Goal: Obtain resource: Download file/media

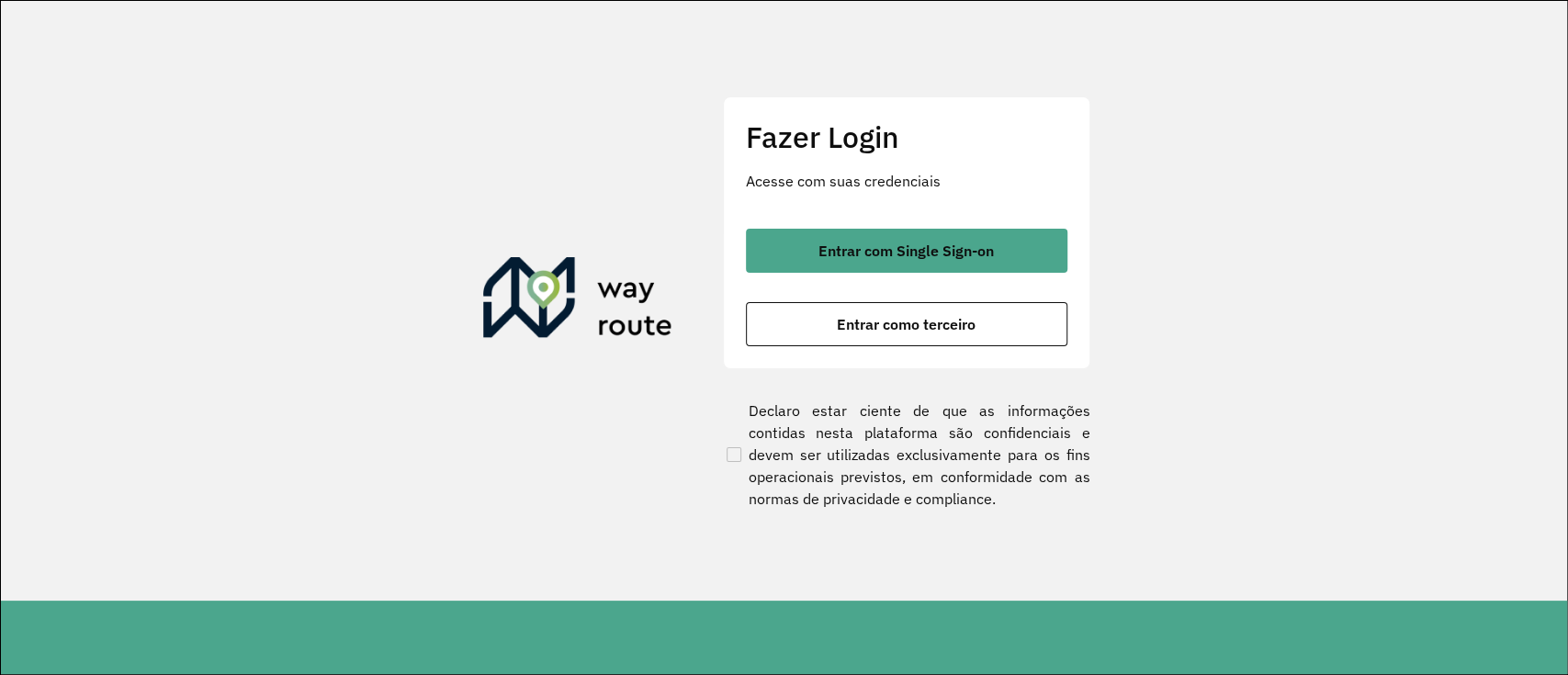
click at [914, 239] on button "Entrar com Single Sign-on" at bounding box center [906, 251] width 321 height 44
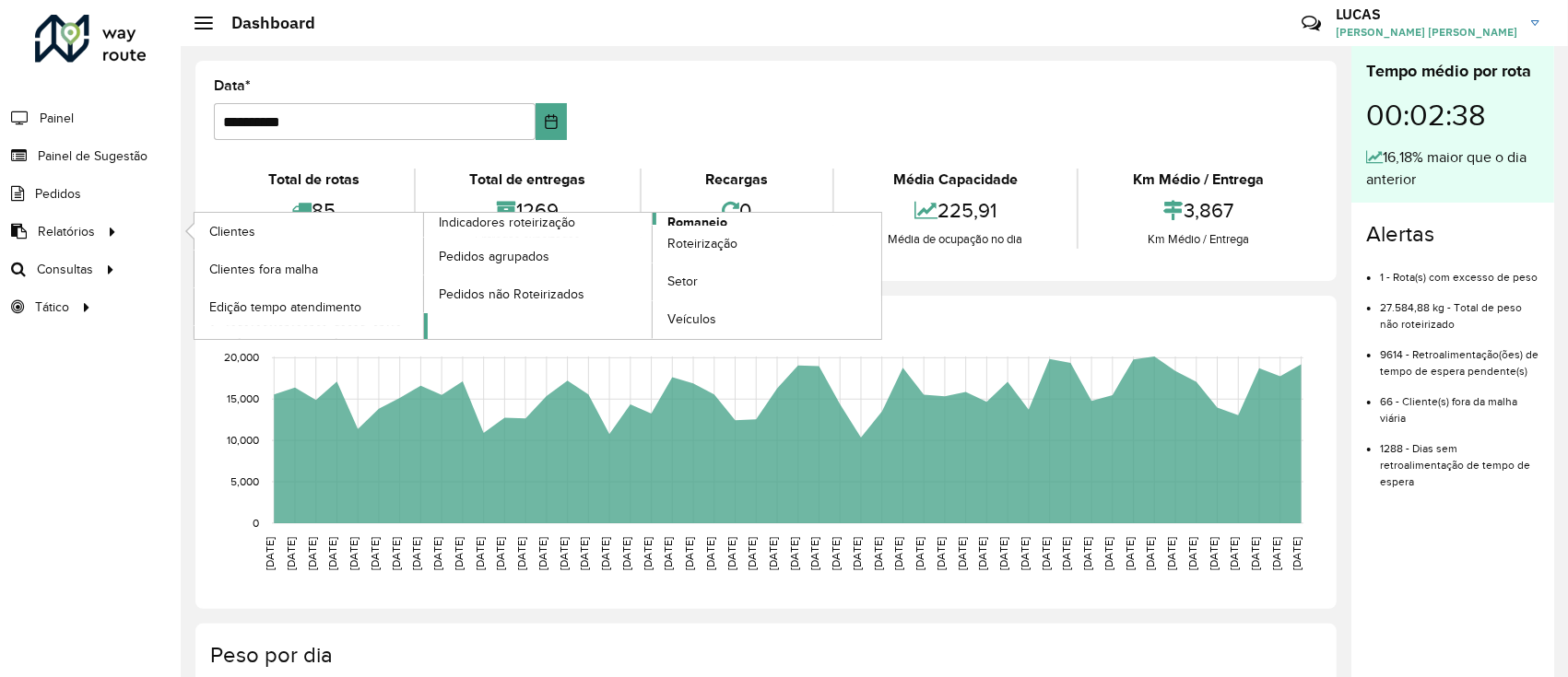
click at [715, 218] on span "Romaneio" at bounding box center [697, 222] width 59 height 19
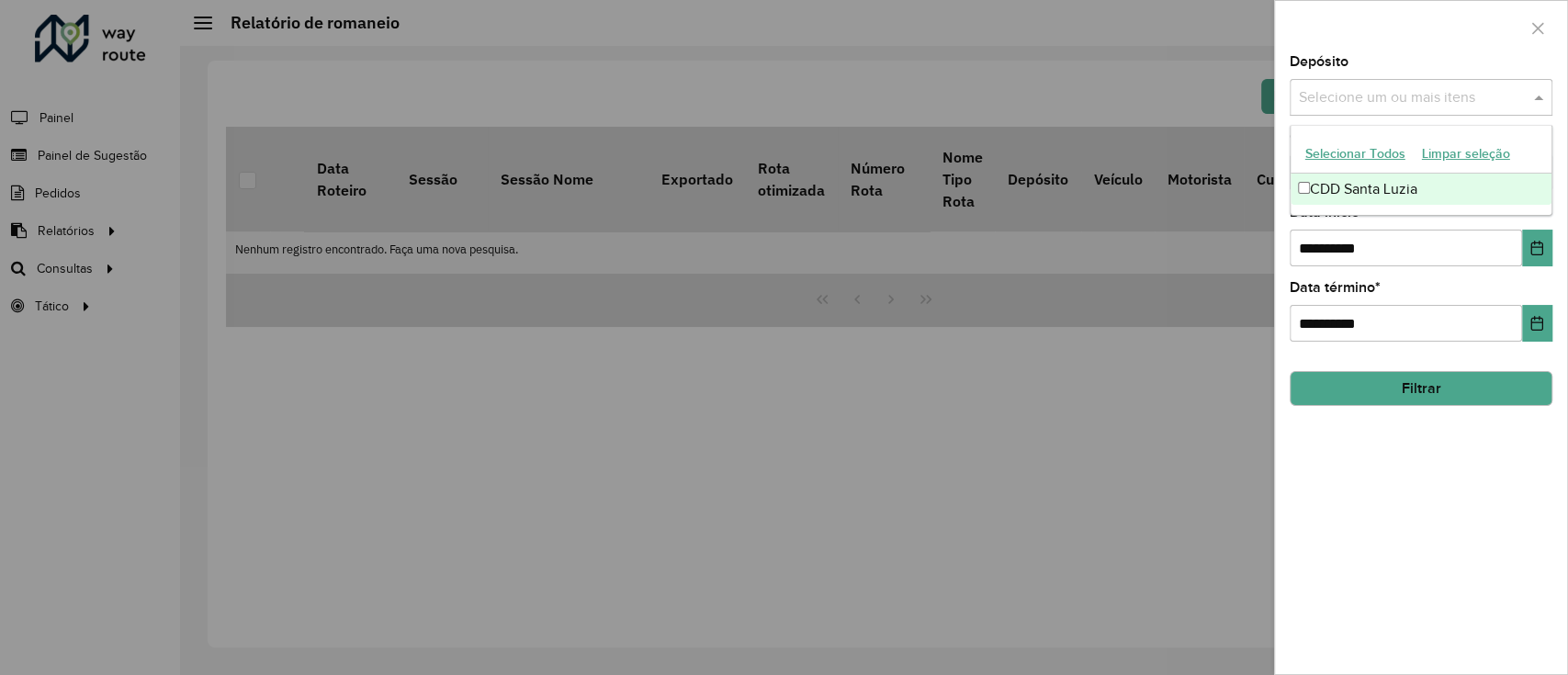
click at [1374, 98] on input "text" at bounding box center [1412, 98] width 235 height 22
click at [1349, 181] on div "CDD Santa Luzia" at bounding box center [1420, 189] width 261 height 31
click at [1393, 396] on button "Filtrar" at bounding box center [1420, 388] width 263 height 35
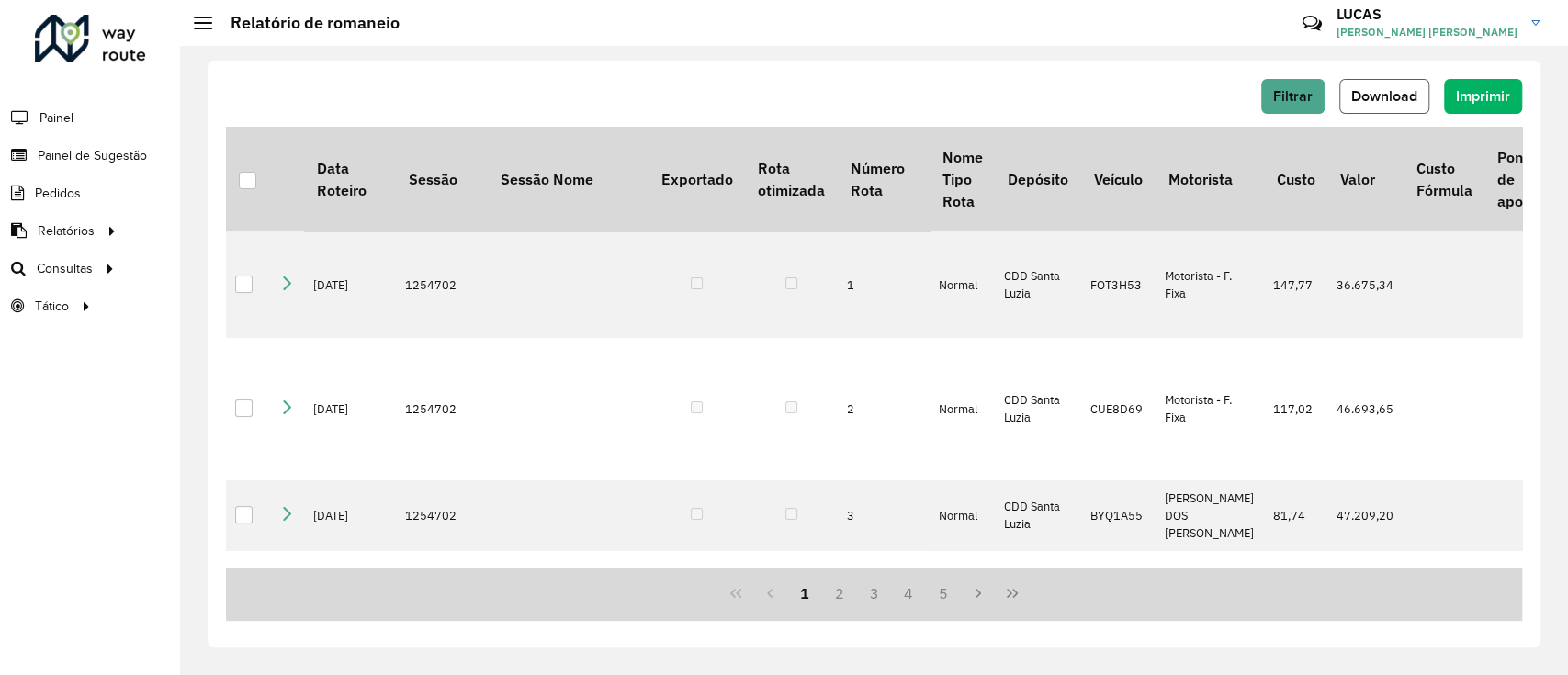
click at [1407, 89] on span "Download" at bounding box center [1384, 96] width 66 height 16
